Goal: Task Accomplishment & Management: Use online tool/utility

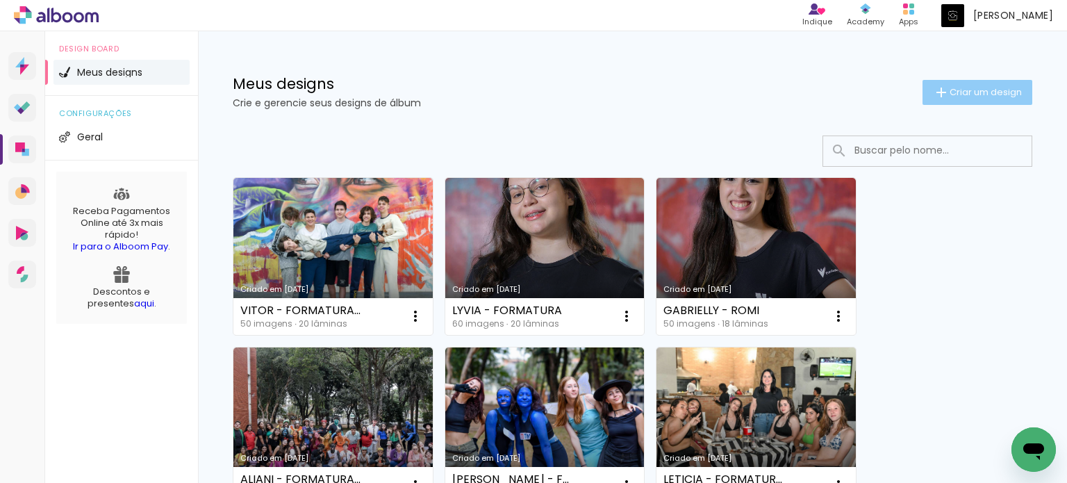
click at [972, 91] on span "Criar um design" at bounding box center [985, 91] width 72 height 9
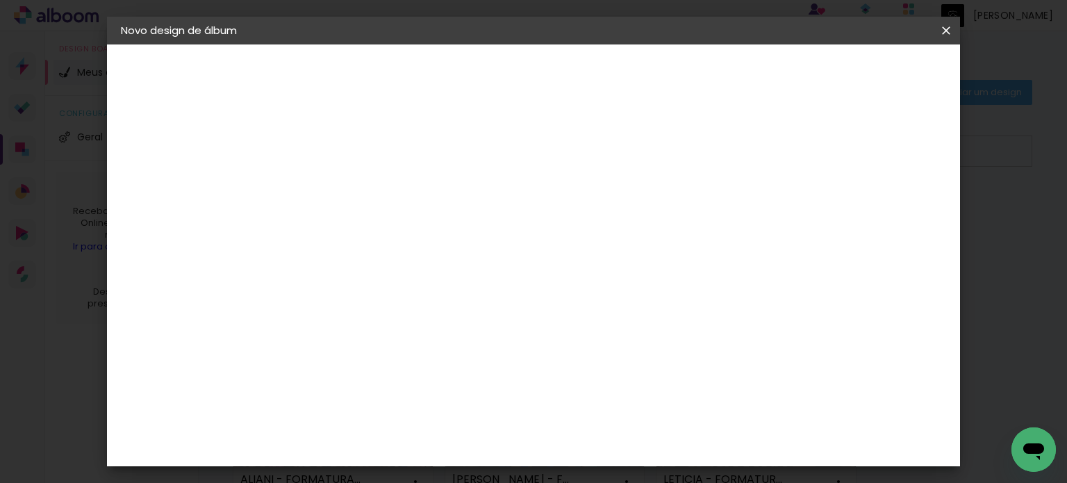
click at [348, 185] on input at bounding box center [348, 187] width 0 height 22
type input "[PERSON_NAME] - FORMATURA ROMI"
type paper-input "[PERSON_NAME] - FORMATURA ROMI"
click at [490, 77] on paper-button "Avançar" at bounding box center [456, 74] width 68 height 24
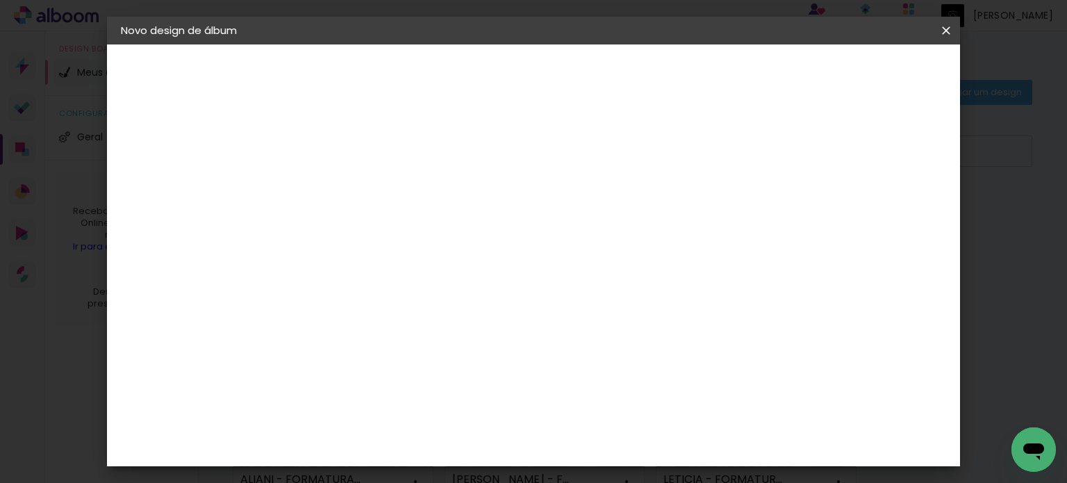
click at [0, 0] on slot "Avançar" at bounding box center [0, 0] width 0 height 0
click at [402, 231] on input "text" at bounding box center [375, 242] width 54 height 22
click at [0, 0] on slot "SlimBook" at bounding box center [0, 0] width 0 height 0
type input "SlimBook"
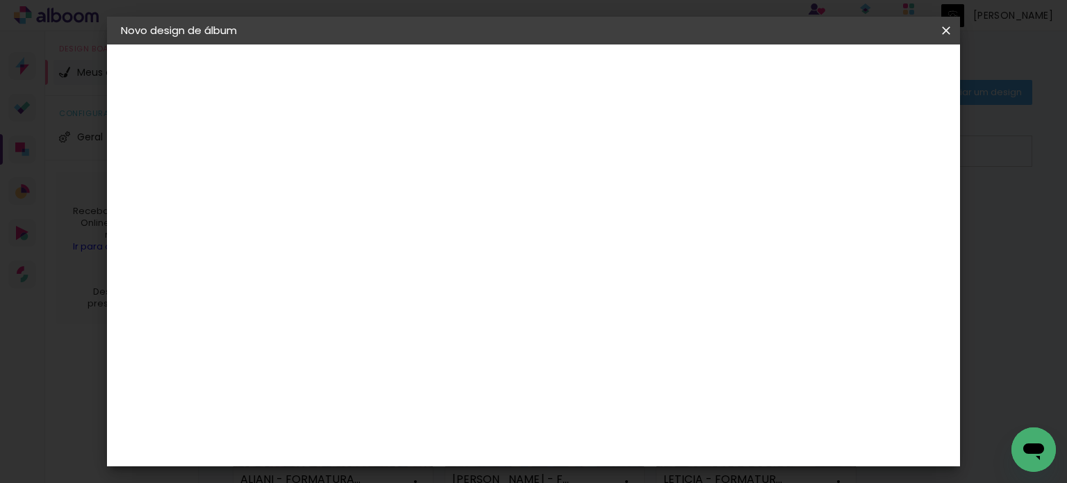
scroll to position [555, 0]
click at [0, 0] on slot "Avançar" at bounding box center [0, 0] width 0 height 0
click at [0, 0] on slot "Mostrar sangria" at bounding box center [0, 0] width 0 height 0
type paper-checkbox "on"
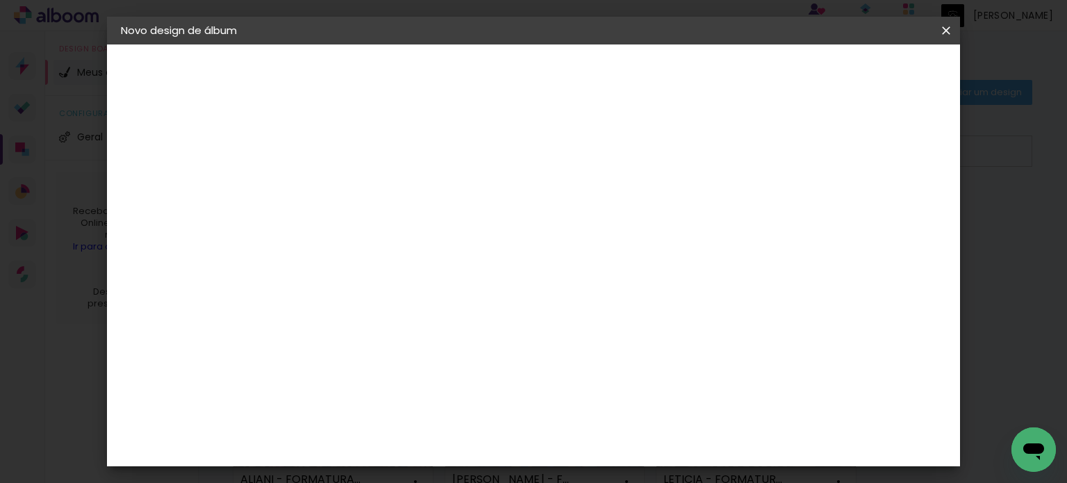
click at [624, 74] on span "Iniciar design" at bounding box center [603, 78] width 41 height 19
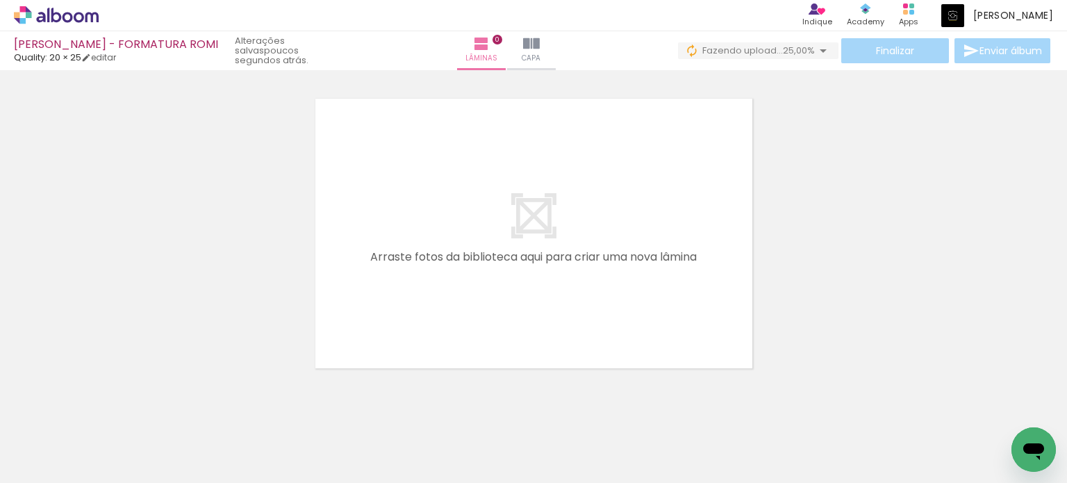
click at [814, 50] on iron-icon at bounding box center [822, 50] width 17 height 17
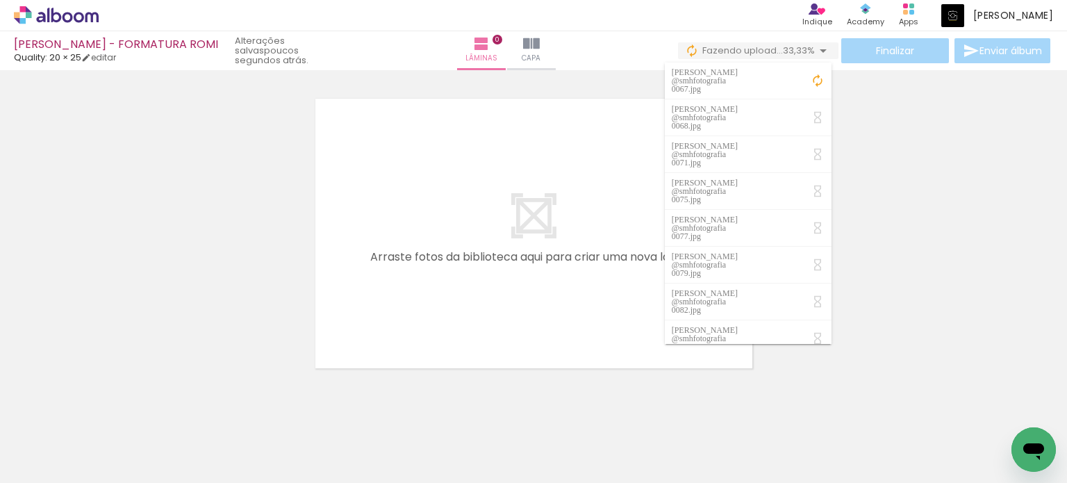
click at [894, 131] on div at bounding box center [533, 216] width 1067 height 316
